Goal: Find specific page/section: Find specific page/section

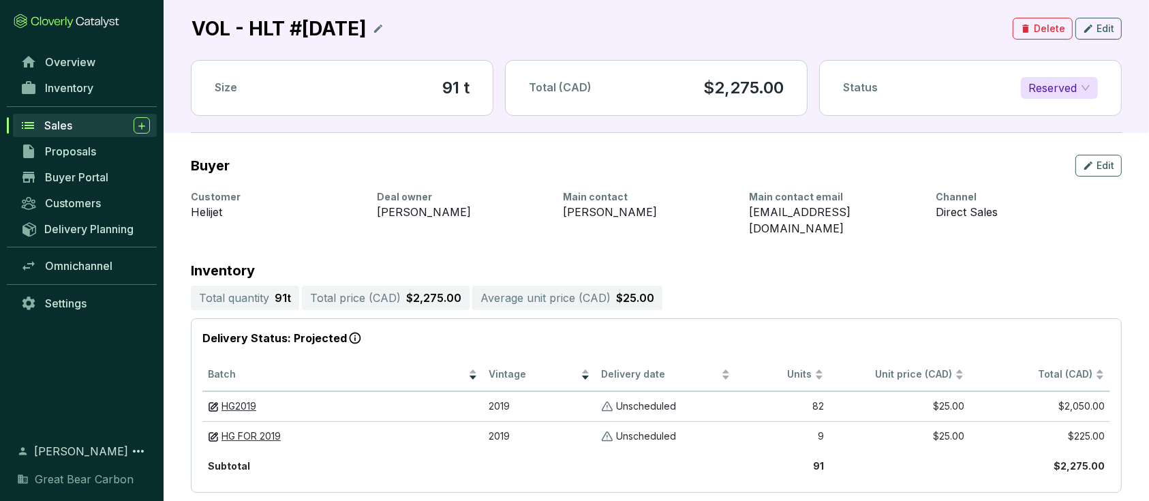
click at [86, 124] on div "Sales" at bounding box center [97, 125] width 106 height 16
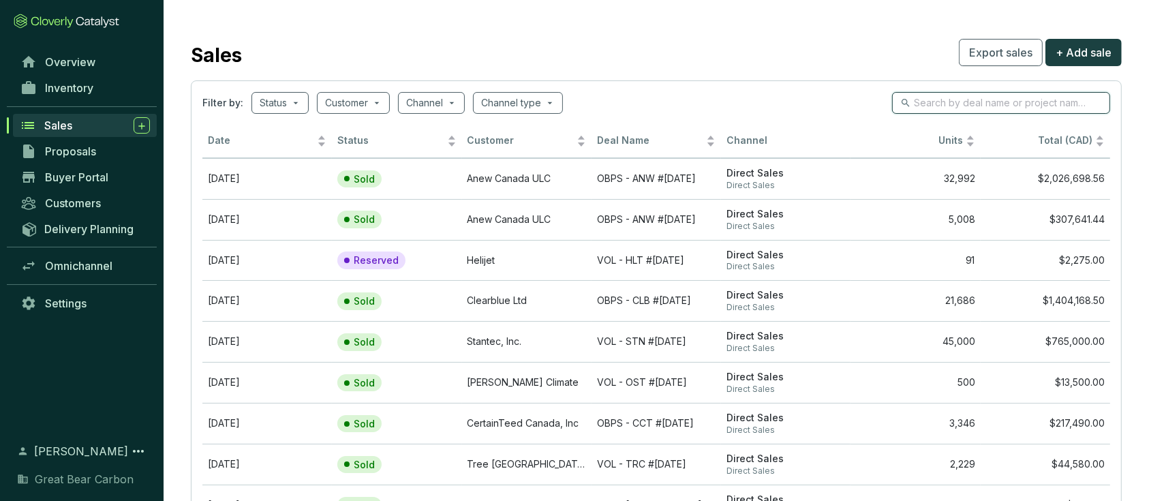
click at [872, 100] on input "search" at bounding box center [1002, 102] width 176 height 15
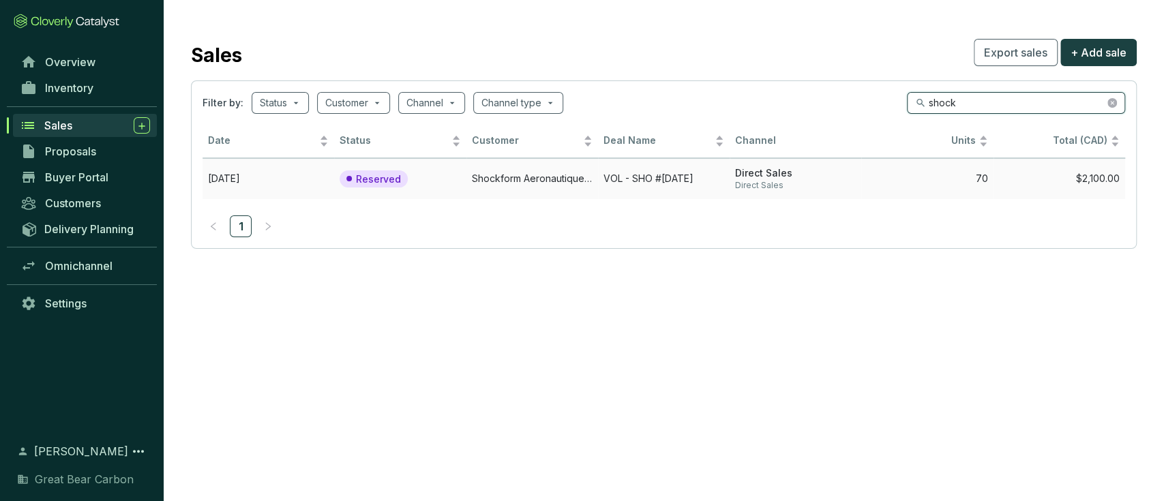
type input "shock"
click at [522, 181] on td "Shockform Aeronautique Inc." at bounding box center [532, 178] width 132 height 41
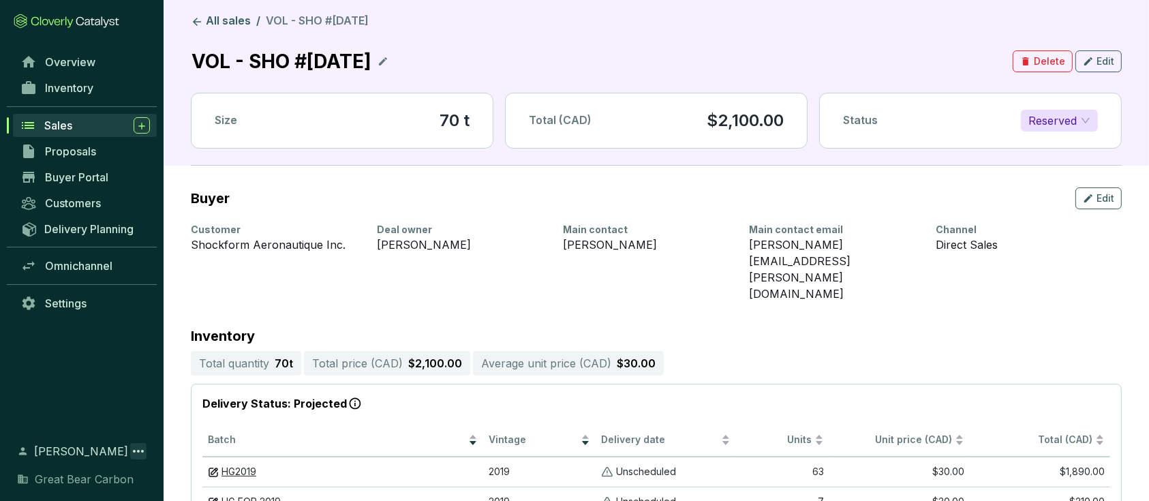
click at [138, 375] on icon at bounding box center [138, 451] width 16 height 16
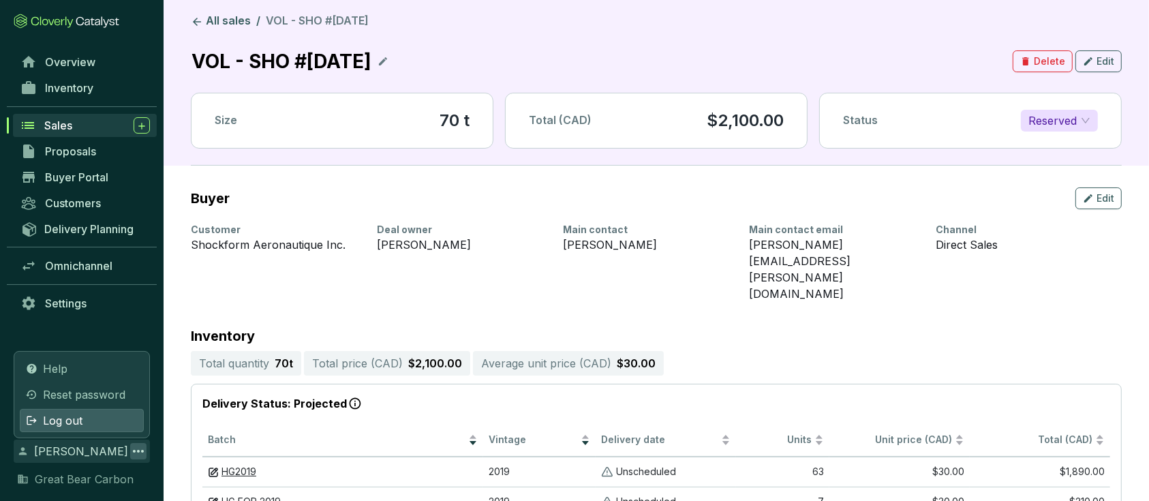
click at [87, 375] on div "Log out" at bounding box center [82, 420] width 124 height 23
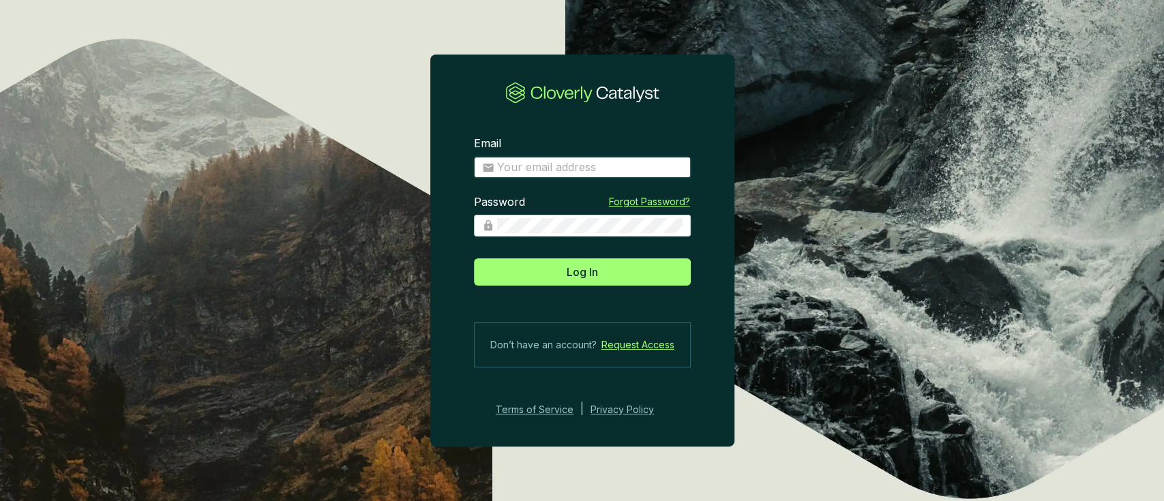
type input "[EMAIL_ADDRESS][DOMAIN_NAME]"
